Goal: Task Accomplishment & Management: Complete application form

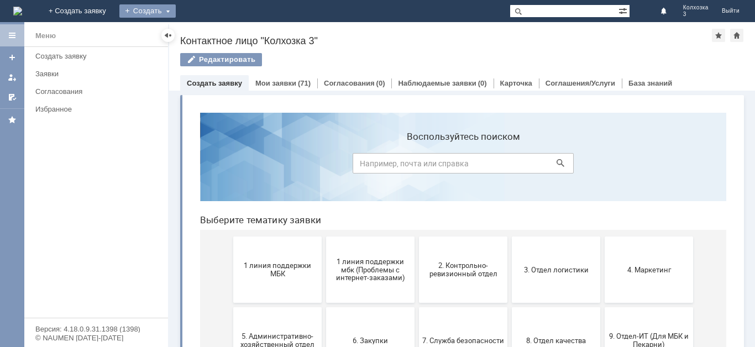
click at [176, 9] on div "Создать" at bounding box center [147, 10] width 56 height 13
click at [206, 32] on link "Заявка" at bounding box center [164, 33] width 84 height 13
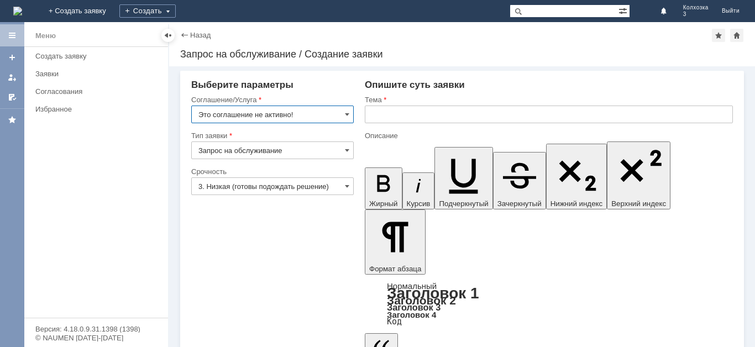
click at [344, 113] on input "Это соглашение не активно!" at bounding box center [272, 115] width 163 height 18
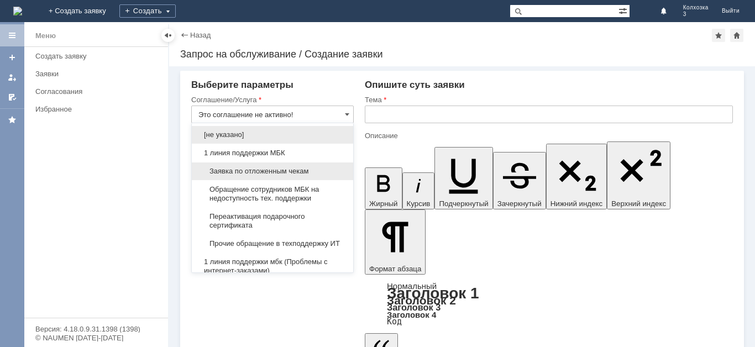
click at [270, 169] on span "Заявка по отложенным чекам" at bounding box center [272, 171] width 148 height 9
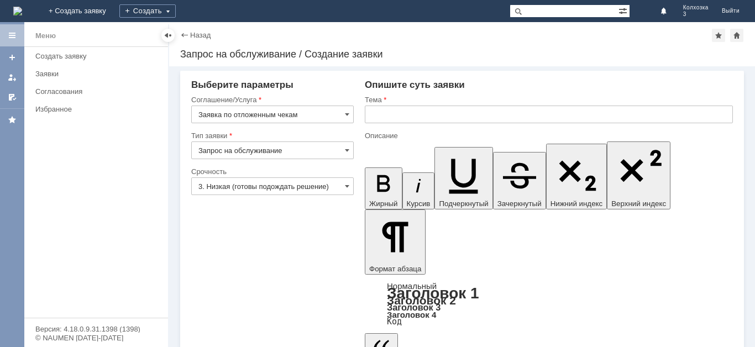
type input "Заявка по отложенным чекам"
click at [346, 151] on span at bounding box center [347, 150] width 4 height 9
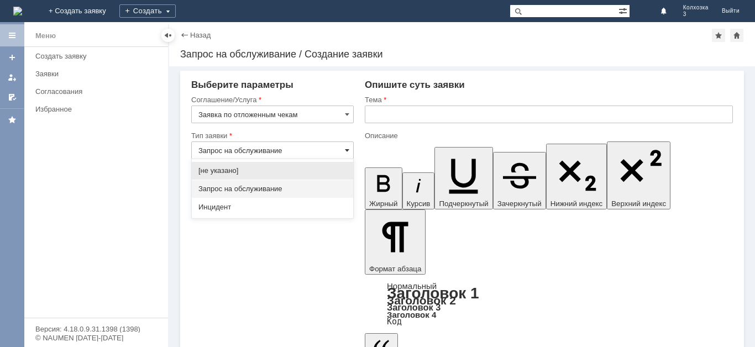
click at [346, 148] on span at bounding box center [347, 150] width 4 height 9
click at [349, 148] on span at bounding box center [347, 150] width 4 height 9
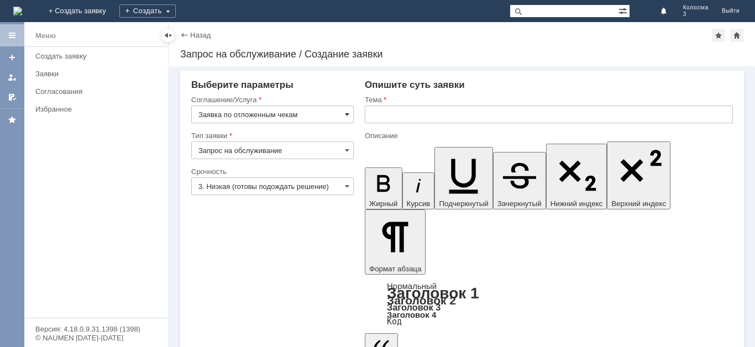
click at [348, 113] on span at bounding box center [347, 114] width 4 height 9
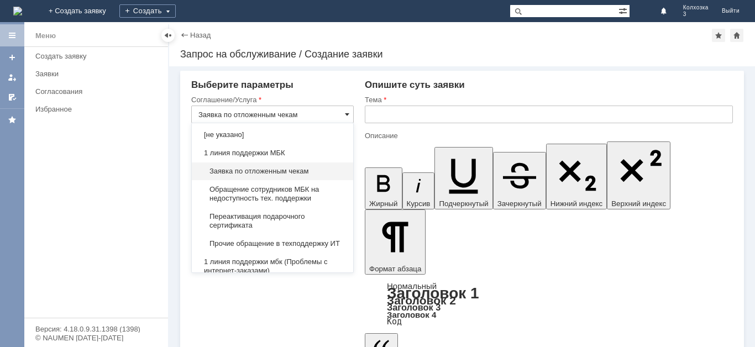
type input "Запрос на обслуживание"
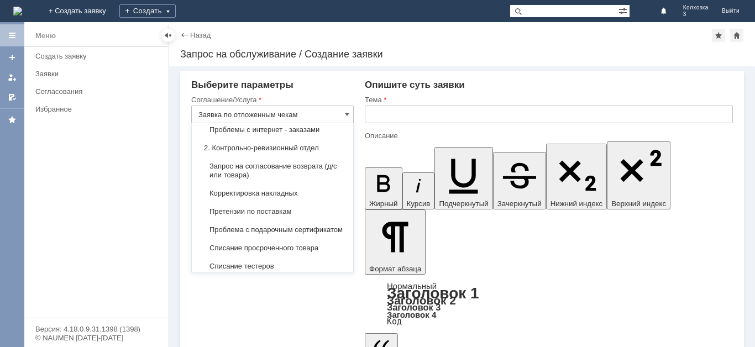
scroll to position [166, 0]
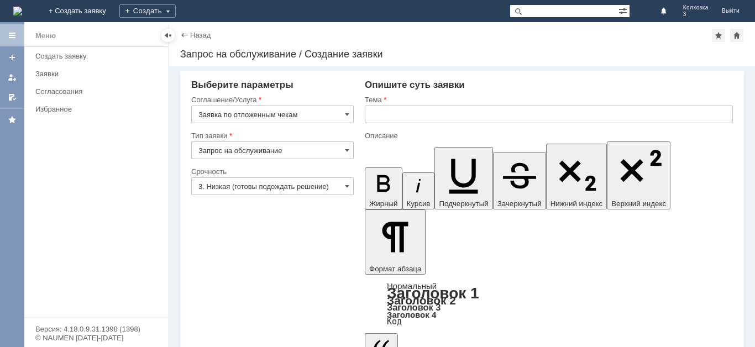
click at [154, 211] on div "Меню Создать заявку Заявки Согласования Избранное" at bounding box center [96, 182] width 144 height 271
type input "Заявка по отложенным чекам"
click at [346, 187] on span at bounding box center [347, 186] width 4 height 9
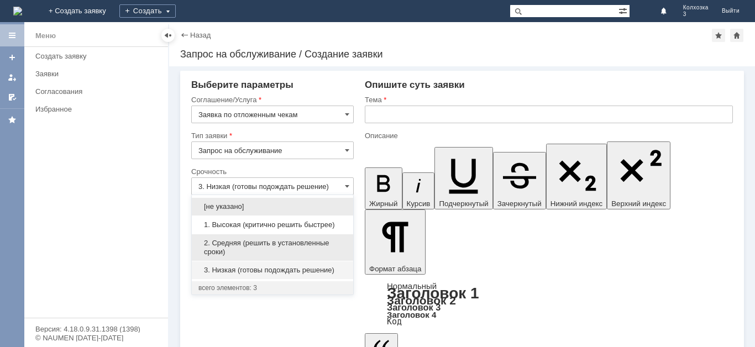
click at [305, 238] on div "2. Средняя (решить в установленные сроки)" at bounding box center [272, 247] width 161 height 27
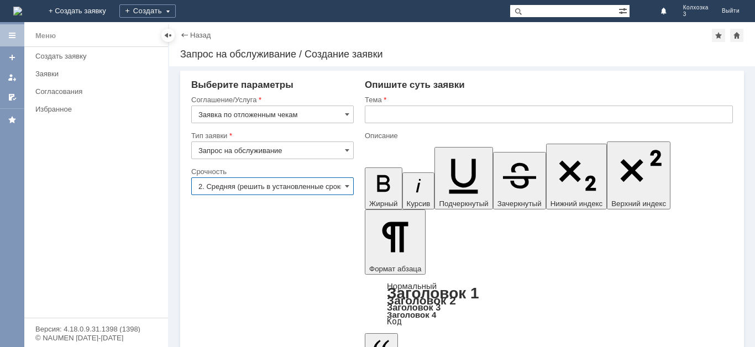
type input "2. Средняя (решить в установленные сроки)"
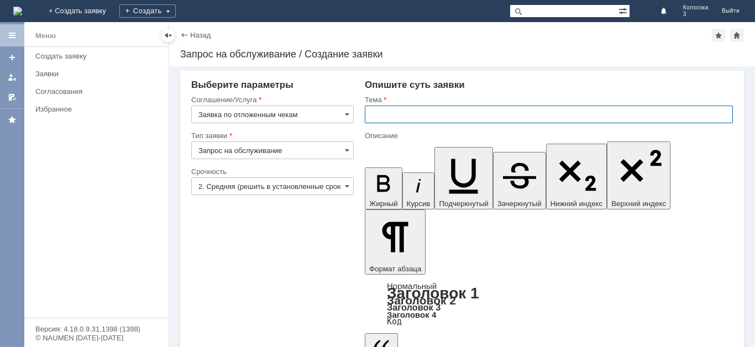
click at [390, 112] on input "text" at bounding box center [549, 115] width 368 height 18
type input "отложенные чеки"
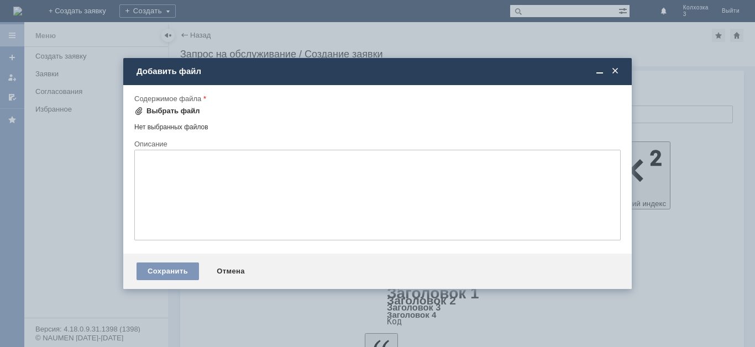
click at [158, 109] on div "Выбрать файл" at bounding box center [173, 111] width 54 height 9
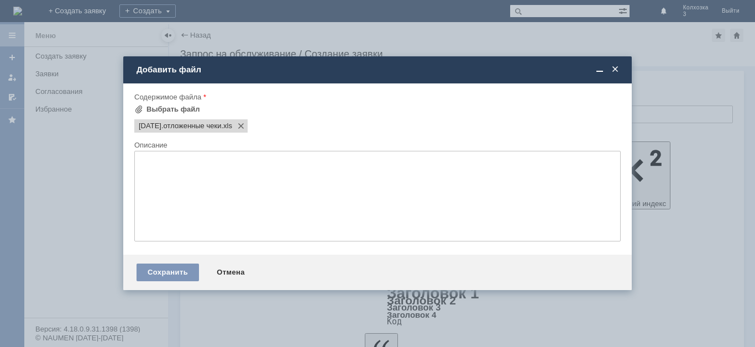
scroll to position [0, 0]
click at [171, 273] on div "Сохранить" at bounding box center [168, 273] width 62 height 18
